Goal: Find contact information: Find contact information

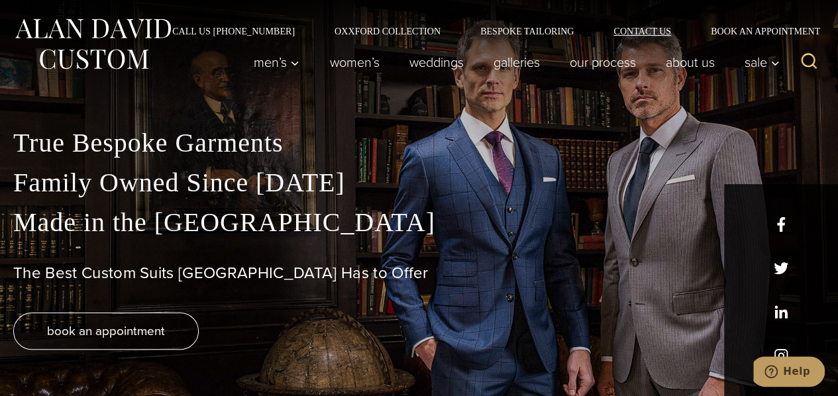
click at [639, 27] on link "Contact Us" at bounding box center [642, 31] width 97 height 9
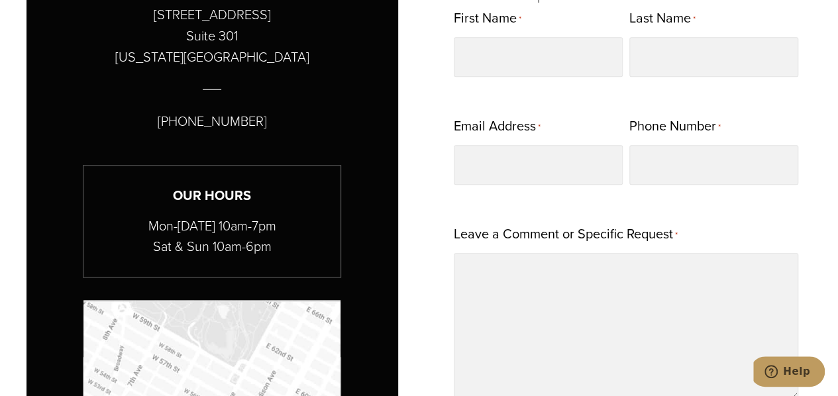
scroll to position [685, 0]
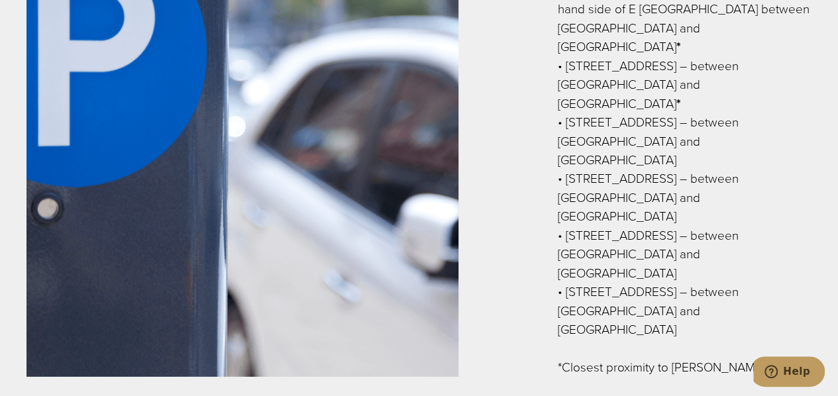
drag, startPoint x: 841, startPoint y: 21, endPoint x: 841, endPoint y: 156, distance: 134.5
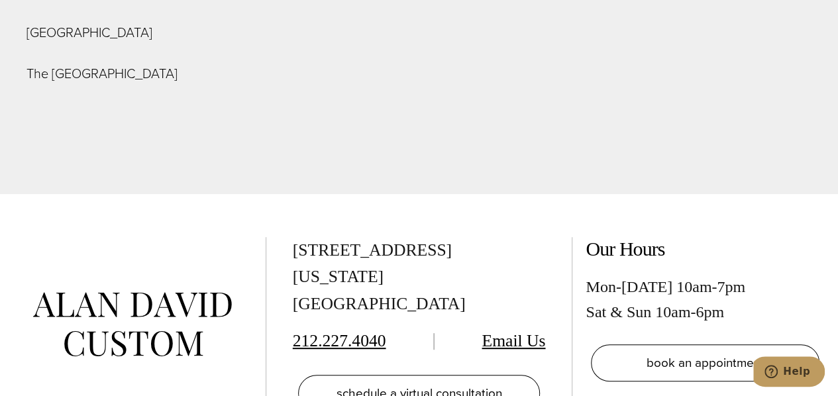
scroll to position [4965, 0]
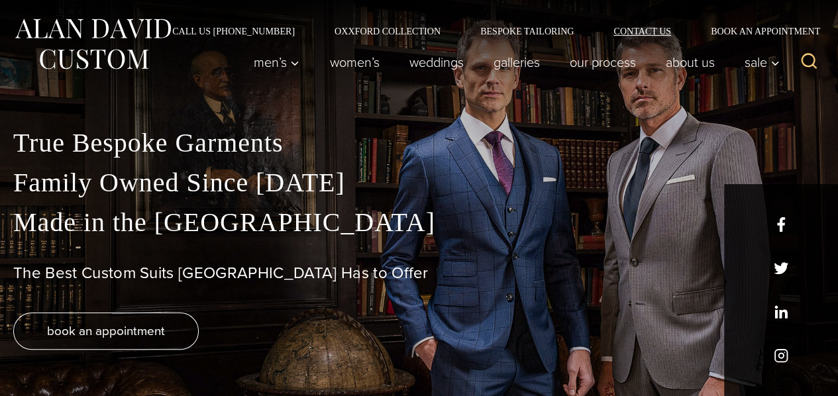
click at [652, 27] on link "Contact Us" at bounding box center [642, 31] width 97 height 9
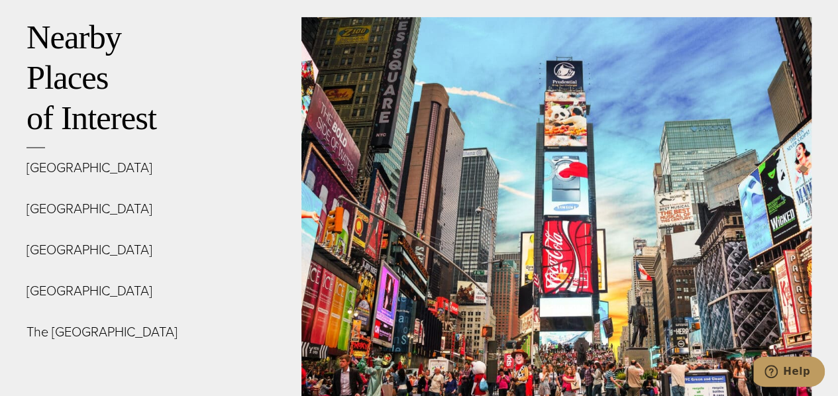
scroll to position [4926, 0]
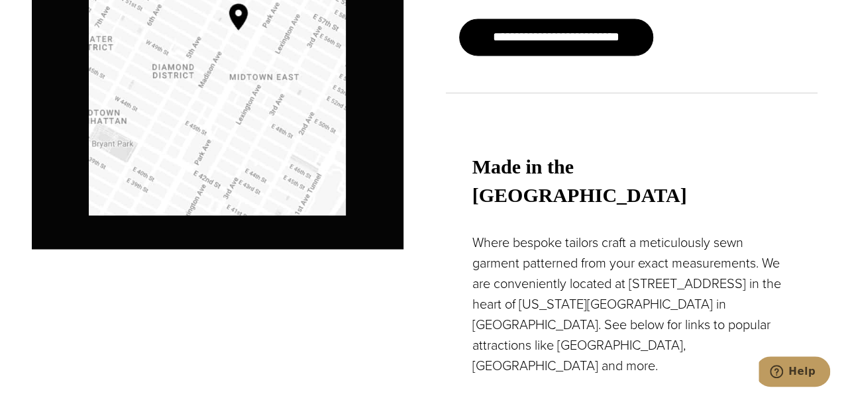
scroll to position [1112, 0]
